Goal: Task Accomplishment & Management: Manage account settings

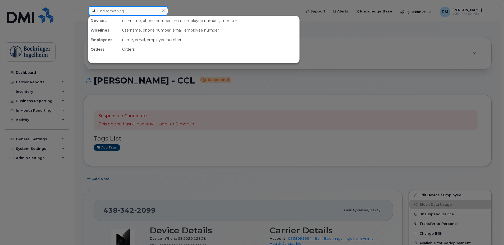
click at [94, 7] on input at bounding box center [128, 11] width 80 height 10
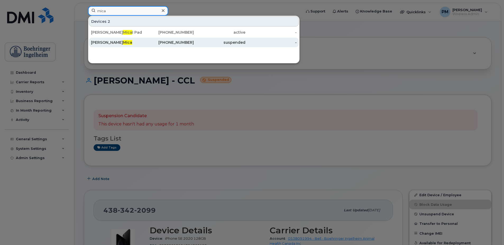
type input "mica"
click at [111, 40] on div "Valerie Mica" at bounding box center [117, 42] width 52 height 5
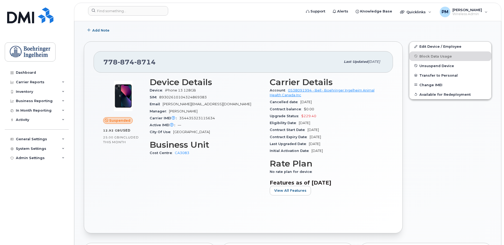
scroll to position [128, 0]
click at [452, 43] on link "Edit Device / Employee" at bounding box center [451, 47] width 82 height 10
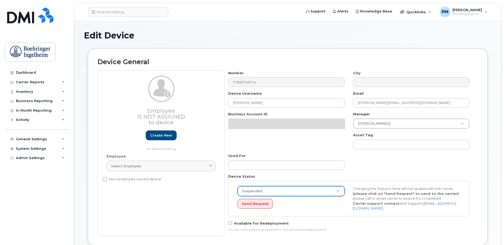
click at [268, 192] on div "Suspended Active Suspended Cancelled Send Request Changing the Status in here w…" at bounding box center [348, 197] width 241 height 35
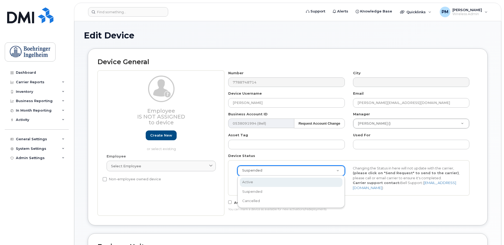
select select "active"
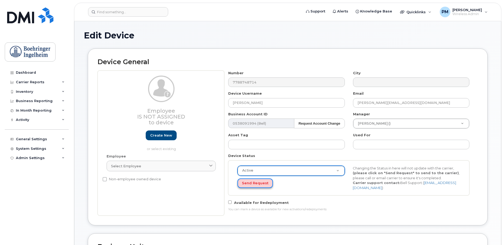
click at [254, 183] on button "Send Request" at bounding box center [255, 183] width 35 height 10
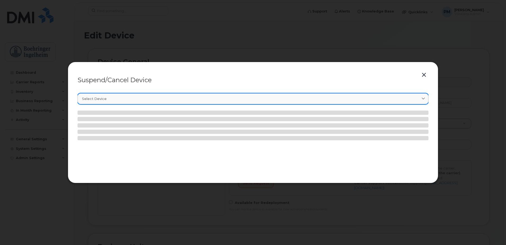
click at [111, 96] on div "Select device" at bounding box center [253, 98] width 342 height 5
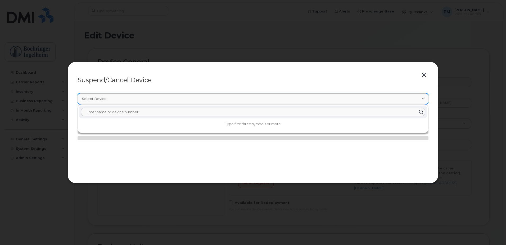
click at [112, 98] on div "Select device" at bounding box center [253, 98] width 342 height 5
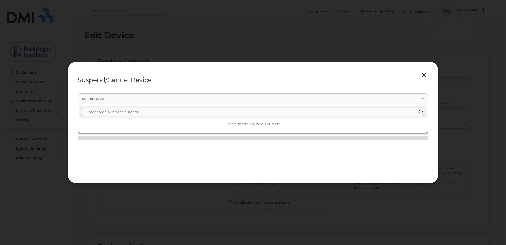
drag, startPoint x: 130, startPoint y: 210, endPoint x: 132, endPoint y: 147, distance: 63.3
click at [131, 209] on div at bounding box center [253, 122] width 506 height 245
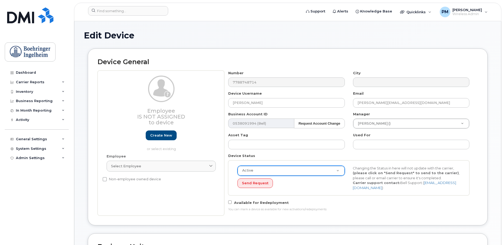
click at [252, 188] on div "Active Active Suspended Cancelled Send Request Changing the Status in here will…" at bounding box center [349, 177] width 231 height 25
click at [252, 186] on button "Send Request" at bounding box center [255, 183] width 35 height 10
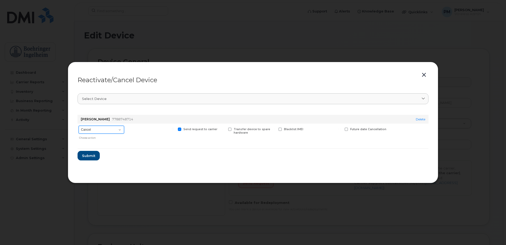
click at [113, 129] on select "Cancel Suspend - Extend Suspension Reactivate" at bounding box center [102, 129] width 46 height 8
select select "[object Object]"
click at [79, 125] on select "Cancel Suspend - Extend Suspension Reactivate" at bounding box center [102, 129] width 46 height 8
click at [96, 152] on button "Submit" at bounding box center [89, 156] width 22 height 10
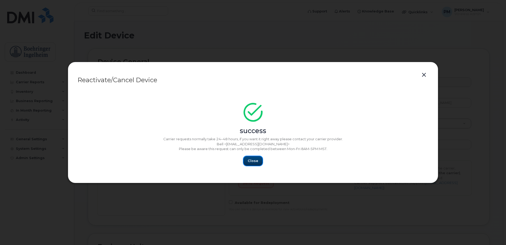
click at [253, 158] on button "Close" at bounding box center [252, 161] width 19 height 10
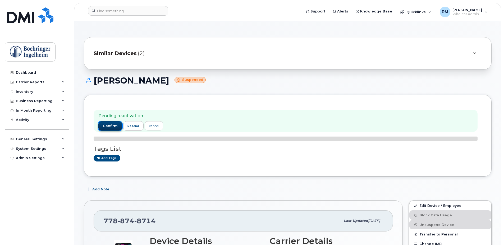
click at [111, 128] on button "confirm" at bounding box center [110, 126] width 24 height 10
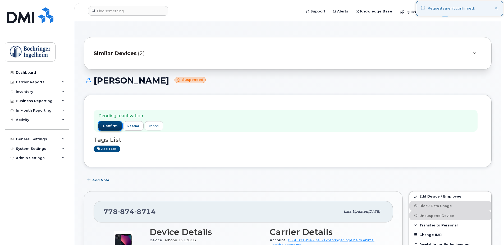
click at [108, 125] on span "confirm" at bounding box center [110, 125] width 15 height 5
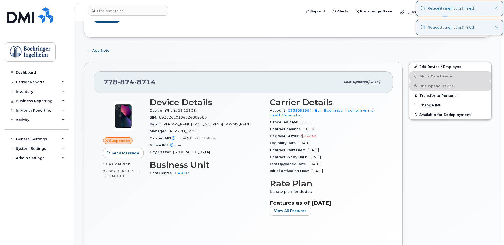
scroll to position [159, 0]
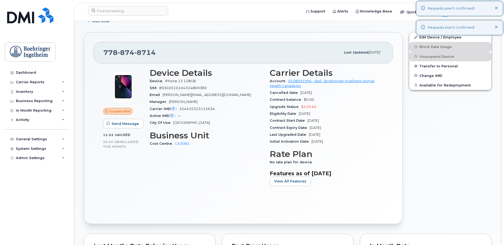
click at [448, 34] on div "Requests aren't confirmed!" at bounding box center [459, 27] width 87 height 15
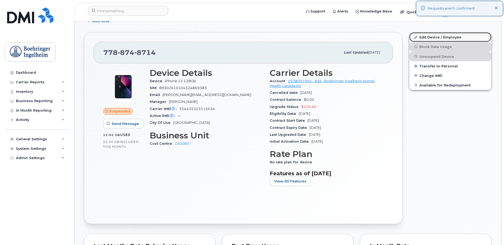
click at [446, 37] on link "Edit Device / Employee" at bounding box center [451, 37] width 82 height 10
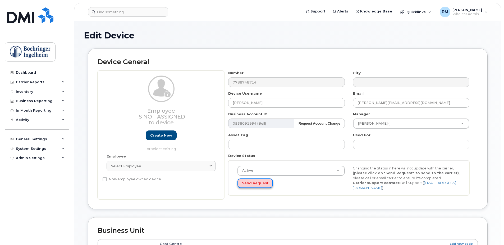
click at [265, 180] on button "Send Request" at bounding box center [255, 183] width 35 height 10
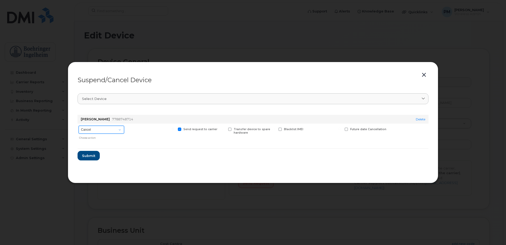
drag, startPoint x: 98, startPoint y: 128, endPoint x: 98, endPoint y: 134, distance: 5.6
click at [98, 128] on select "Cancel Suspend - Extend Suspension Suspend - Reduced Rate Suspend - Full Rate S…" at bounding box center [102, 129] width 46 height 8
select select "[object Object]"
click at [79, 125] on select "Cancel Suspend - Extend Suspension Suspend - Reduced Rate Suspend - Full Rate S…" at bounding box center [102, 129] width 46 height 8
click at [92, 157] on span "Submit" at bounding box center [88, 155] width 13 height 5
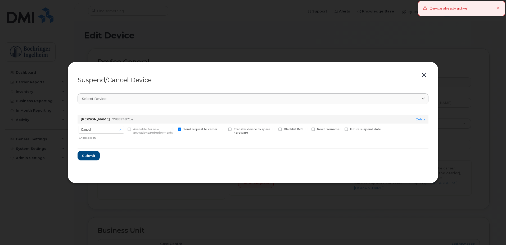
click at [500, 8] on icon at bounding box center [498, 8] width 3 height 3
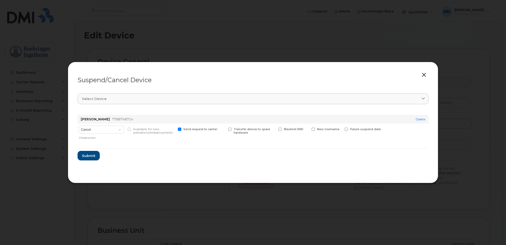
click at [421, 73] on button "button" at bounding box center [424, 74] width 8 height 7
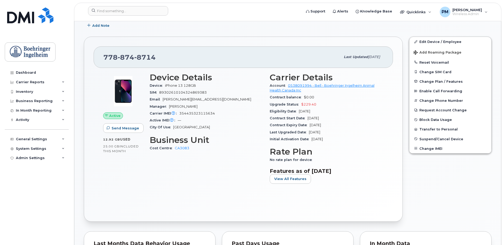
scroll to position [132, 0]
click at [431, 39] on link "Edit Device / Employee" at bounding box center [451, 42] width 82 height 10
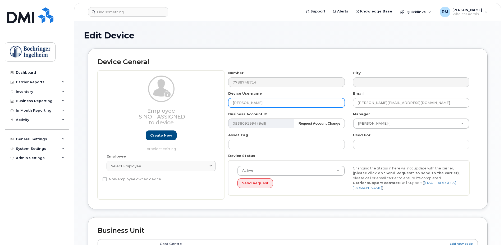
drag, startPoint x: 260, startPoint y: 101, endPoint x: 203, endPoint y: 93, distance: 57.6
click at [203, 93] on div "Employee Is not assigned to device Create new or select existing Employee Selec…" at bounding box center [288, 134] width 381 height 129
click at [286, 112] on div "Business Account ID 0538091994 (Bell) Request Account Change 7902" at bounding box center [286, 119] width 125 height 17
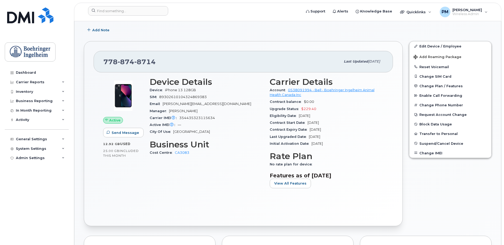
scroll to position [132, 0]
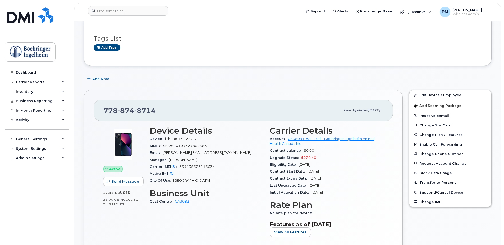
scroll to position [106, 0]
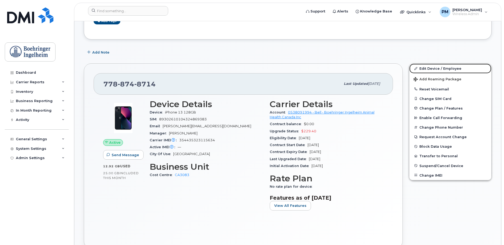
drag, startPoint x: 450, startPoint y: 70, endPoint x: 408, endPoint y: 81, distance: 43.5
click at [450, 70] on link "Edit Device / Employee" at bounding box center [451, 69] width 82 height 10
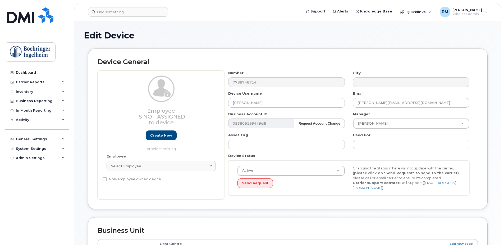
drag, startPoint x: 279, startPoint y: 107, endPoint x: 224, endPoint y: 102, distance: 54.8
click at [224, 102] on div "Number 7788748714 City Device Username Valerie Mica Email Valerie.Mica@boehring…" at bounding box center [349, 134] width 250 height 129
drag, startPoint x: 257, startPoint y: 103, endPoint x: 223, endPoint y: 103, distance: 33.9
click at [223, 103] on div "Employee Is not assigned to device Create new or select existing Employee Selec…" at bounding box center [288, 134] width 381 height 129
click at [224, 82] on div "Employee Is not assigned to device Create new or select existing Employee Selec…" at bounding box center [288, 134] width 381 height 129
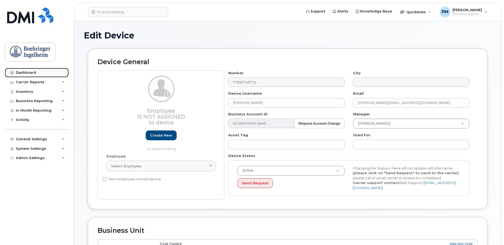
click at [27, 76] on link "Dashboard" at bounding box center [37, 73] width 64 height 10
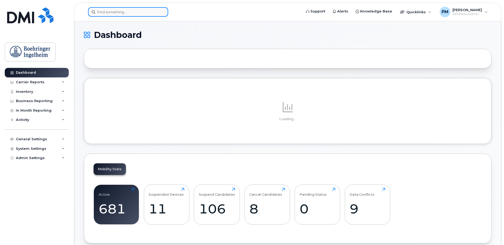
click at [142, 12] on input at bounding box center [128, 12] width 80 height 10
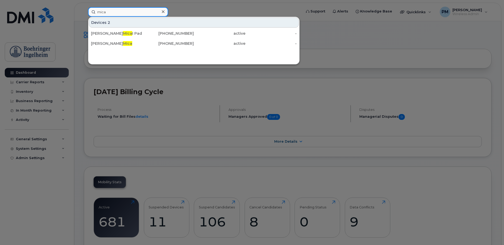
type input "mica"
click at [392, 57] on div at bounding box center [252, 122] width 504 height 245
